Goal: Find specific page/section

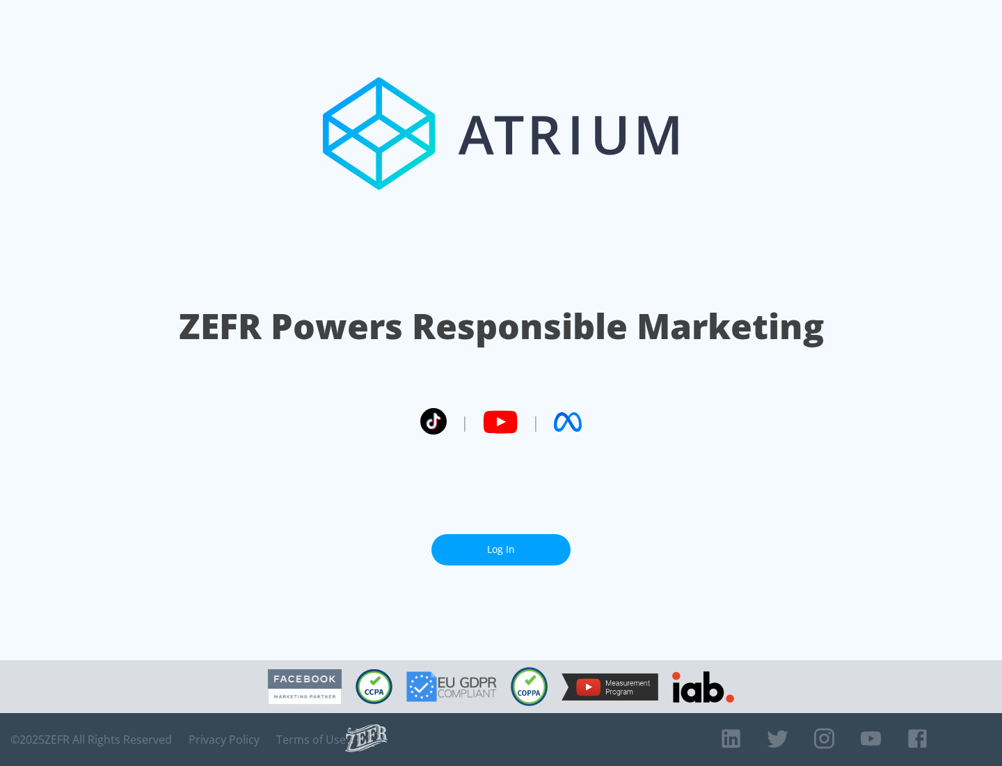
click at [501, 549] on link "Log In" at bounding box center [500, 549] width 139 height 31
